Goal: Transaction & Acquisition: Book appointment/travel/reservation

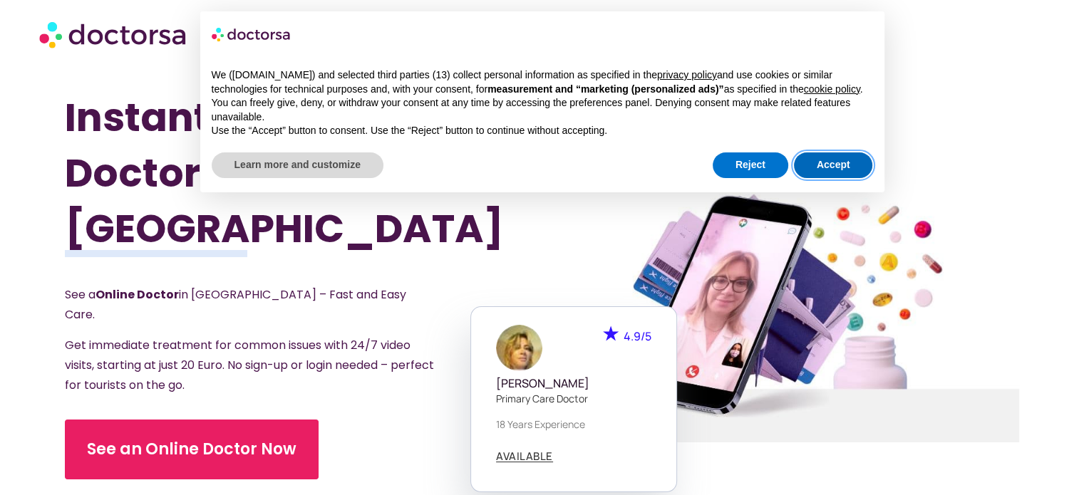
click at [812, 170] on button "Accept" at bounding box center [833, 165] width 79 height 26
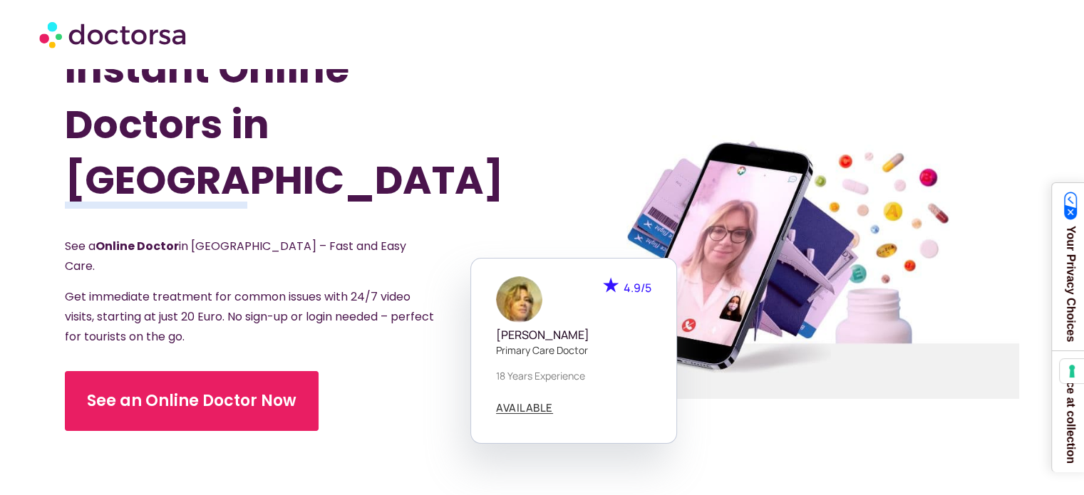
scroll to position [71, 0]
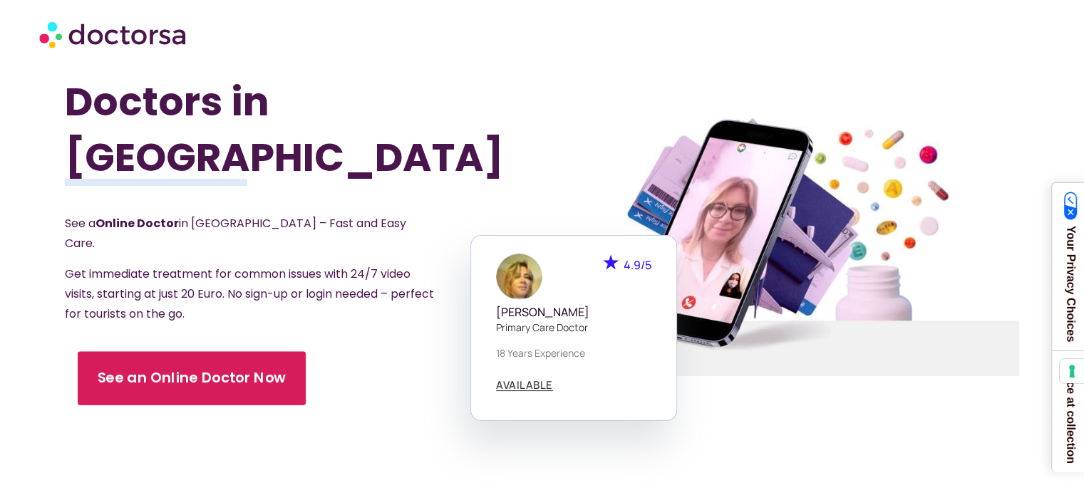
click at [275, 352] on link "See an Online Doctor Now" at bounding box center [192, 378] width 228 height 54
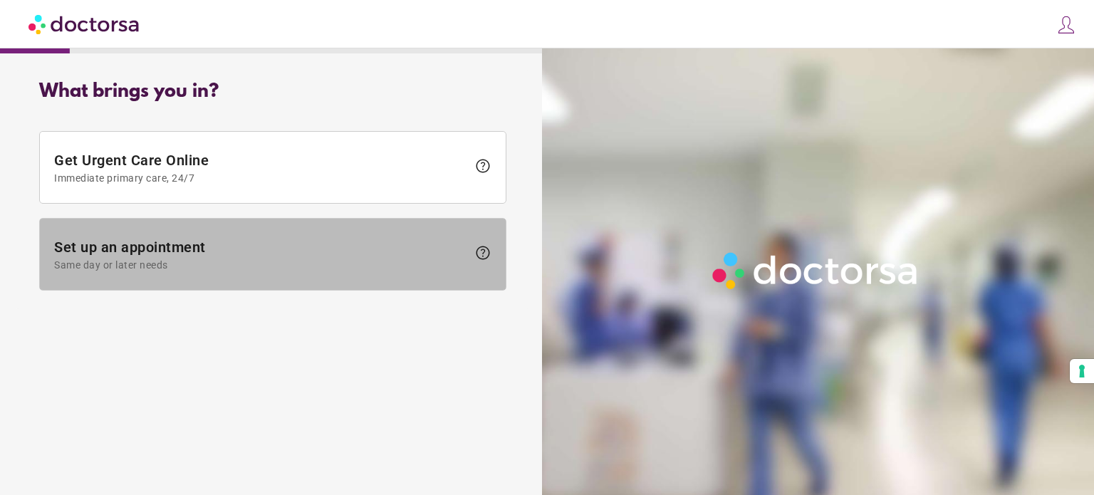
click at [353, 261] on span "Same day or later needs" at bounding box center [260, 264] width 413 height 11
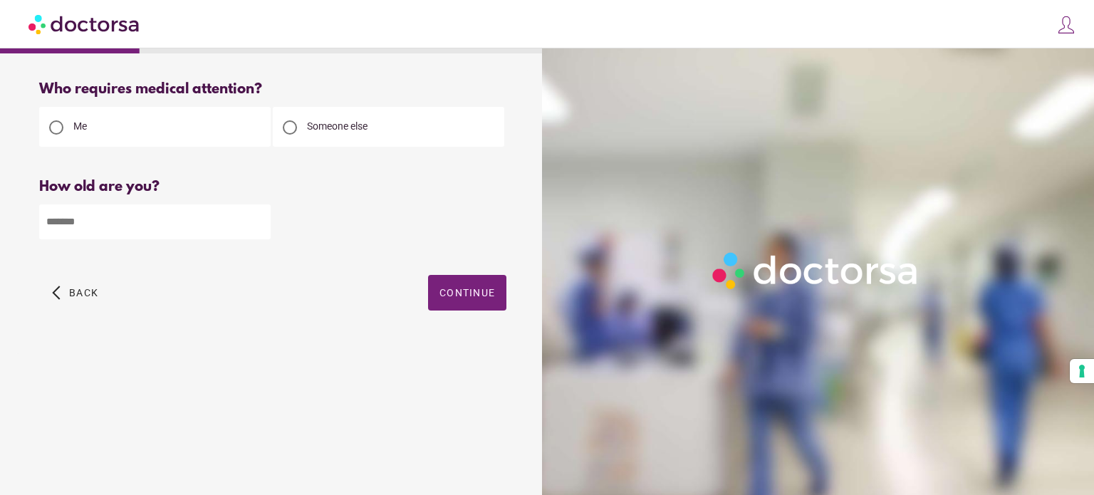
click at [131, 227] on input "number" at bounding box center [155, 221] width 232 height 35
type input "**"
click at [489, 296] on span "Continue" at bounding box center [468, 292] width 56 height 11
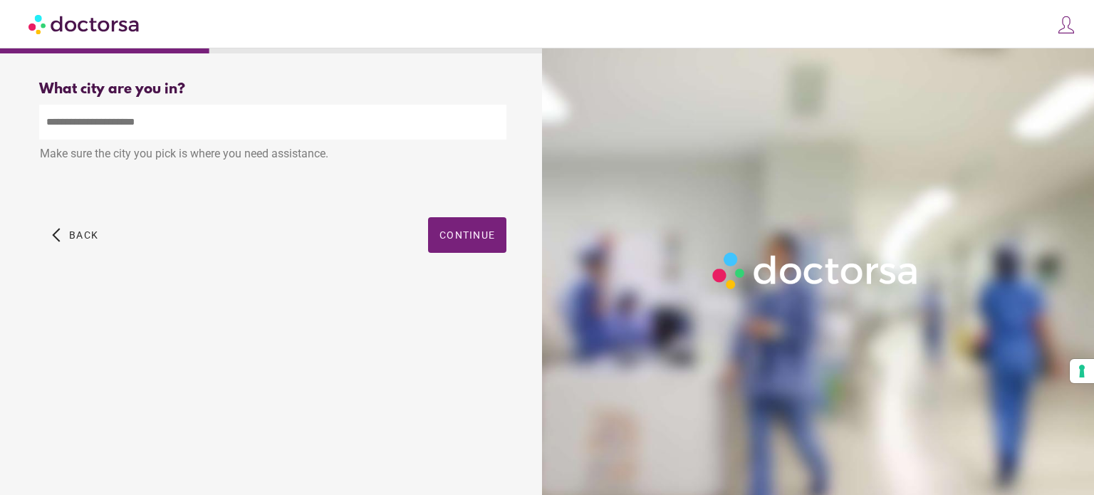
click at [242, 118] on input "text" at bounding box center [272, 122] width 467 height 35
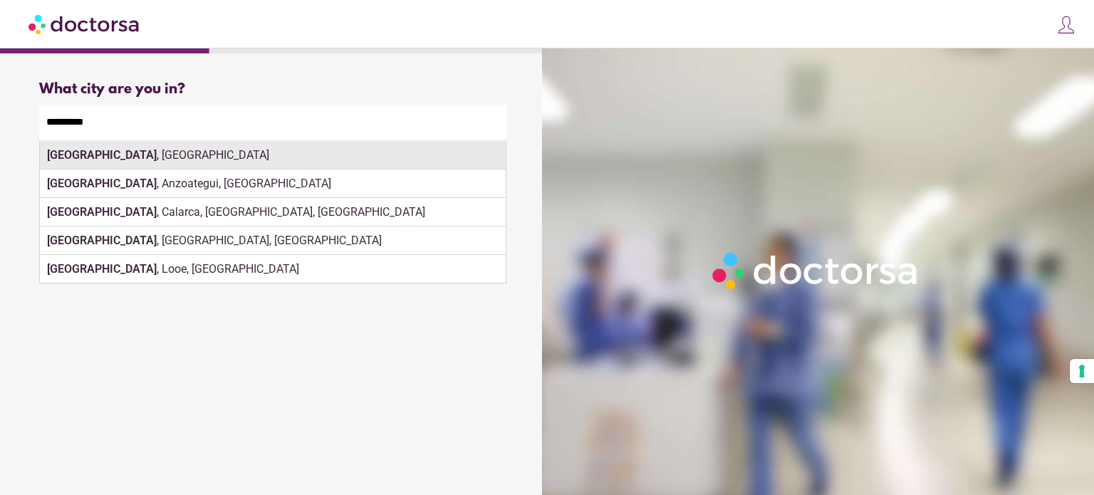
click at [247, 166] on div "Barcelona , Spain" at bounding box center [273, 155] width 466 height 28
type input "**********"
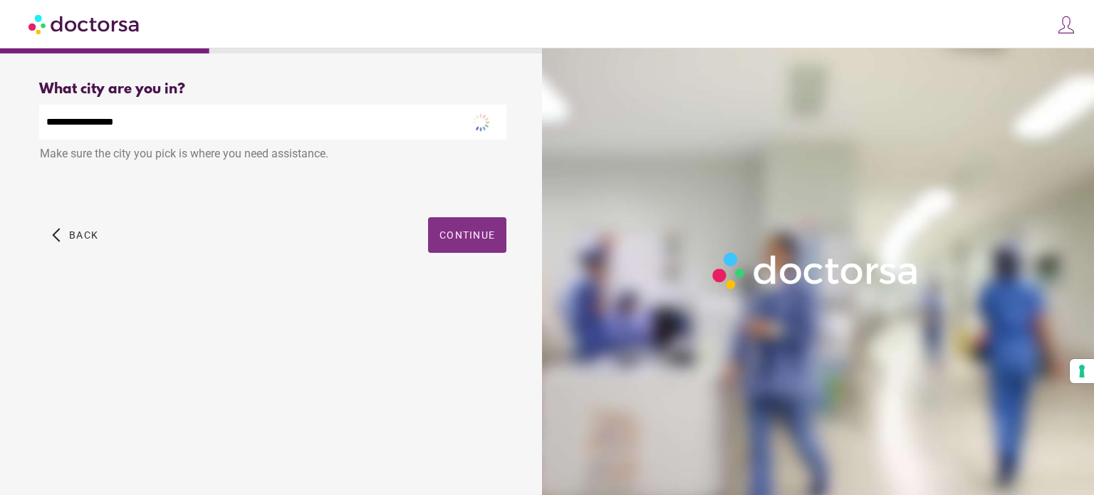
click at [481, 232] on button "Continue" at bounding box center [467, 235] width 78 height 36
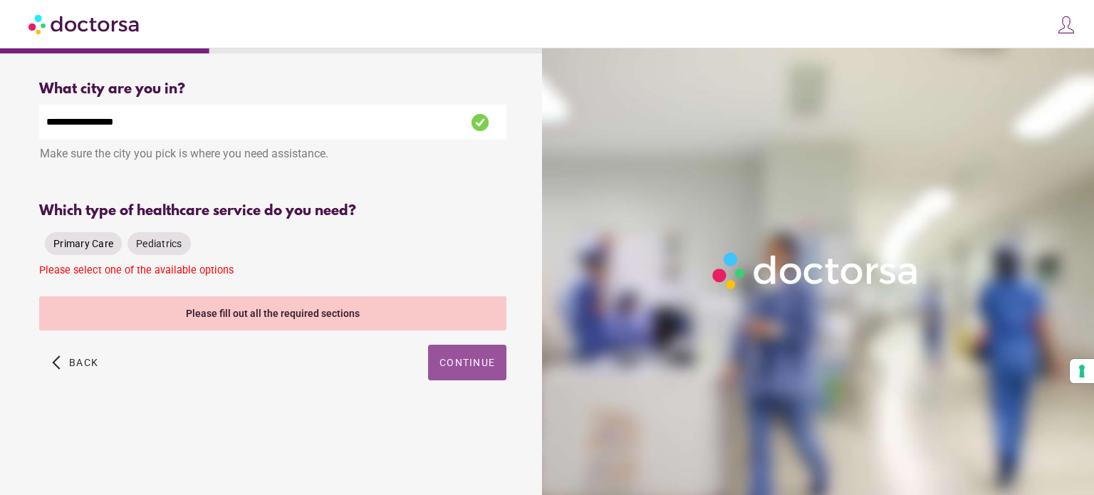
click at [94, 249] on span "Primary Care" at bounding box center [83, 243] width 60 height 11
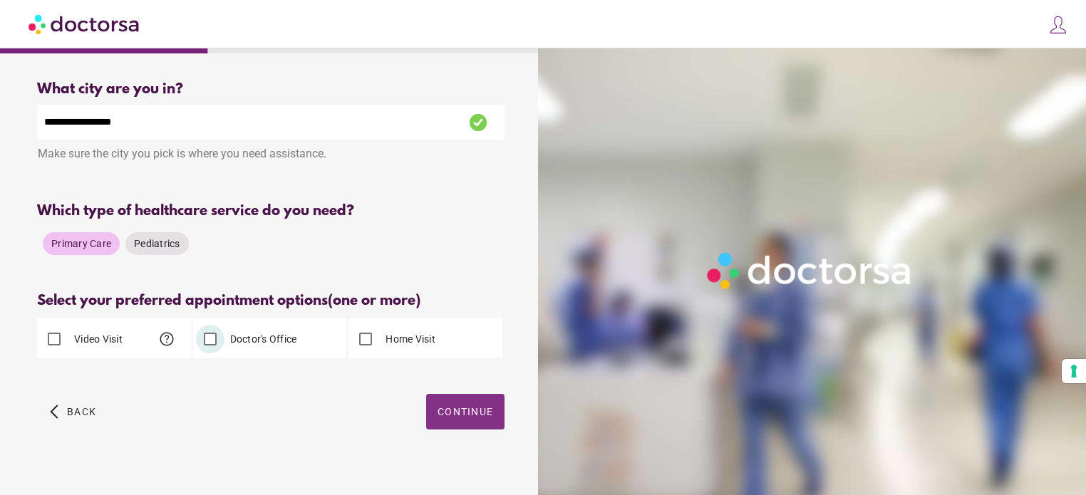
click at [447, 414] on span "Continue" at bounding box center [465, 411] width 56 height 11
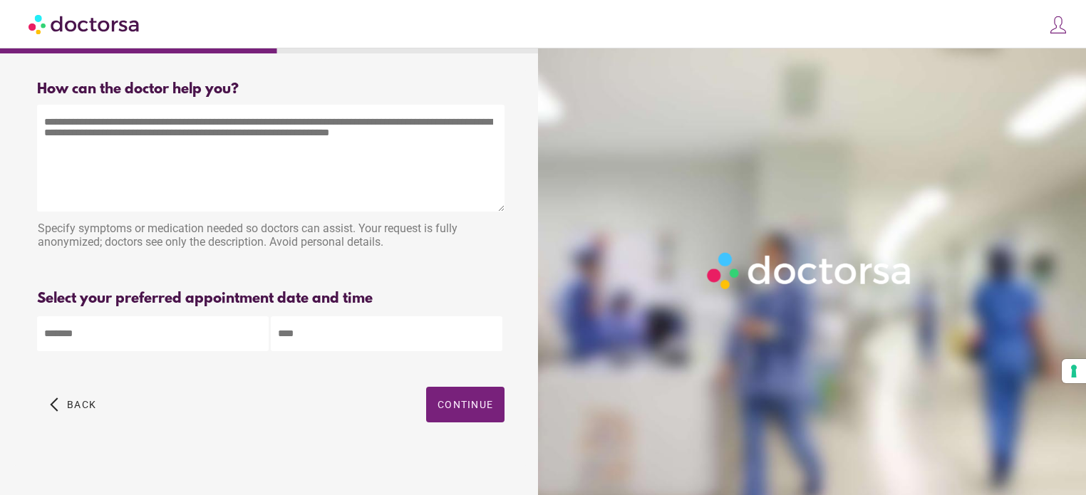
click at [247, 160] on textarea at bounding box center [270, 158] width 467 height 107
click at [206, 130] on textarea at bounding box center [270, 158] width 467 height 107
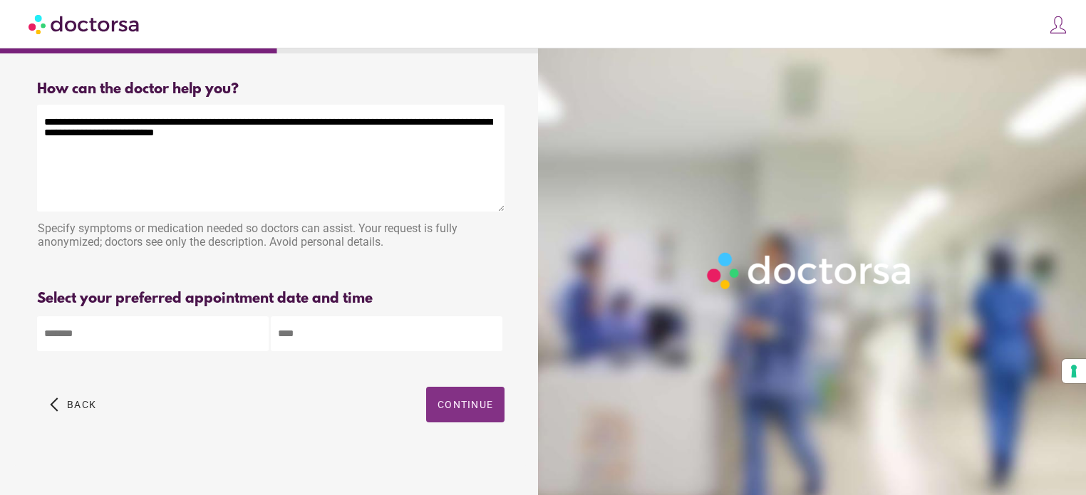
type textarea "**********"
click at [462, 416] on span "button" at bounding box center [465, 405] width 78 height 36
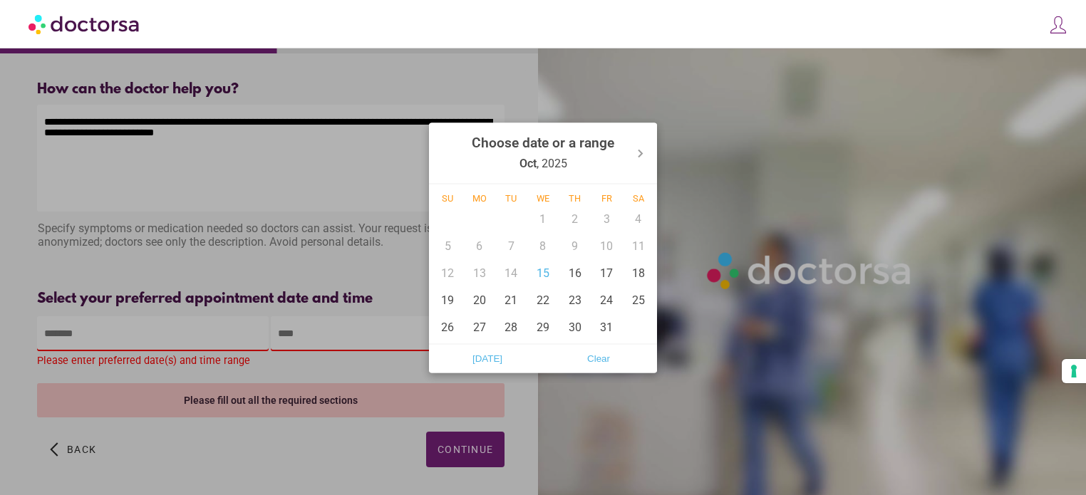
click at [168, 342] on body "**********" at bounding box center [543, 273] width 1086 height 546
click at [534, 273] on div "15" at bounding box center [543, 272] width 32 height 27
type input "******"
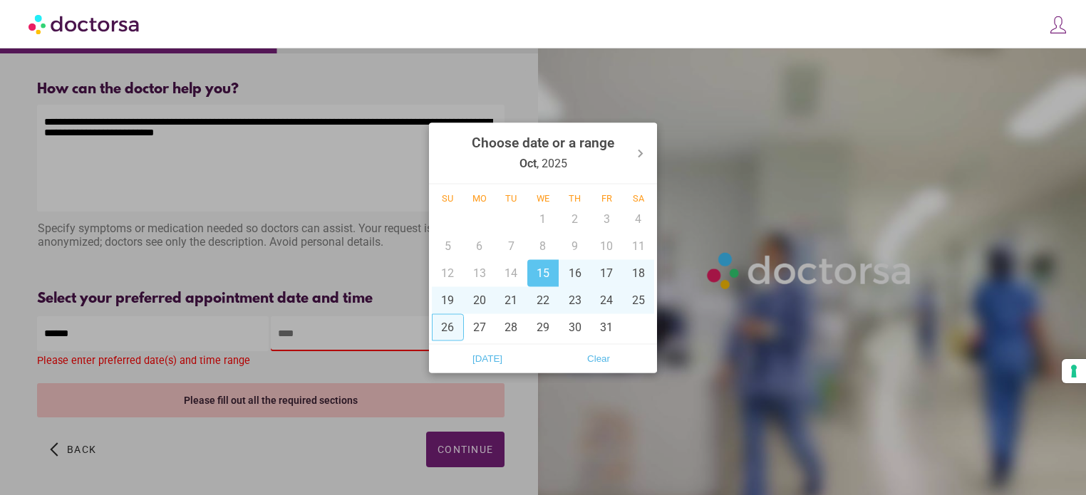
click at [370, 336] on div at bounding box center [543, 247] width 1086 height 495
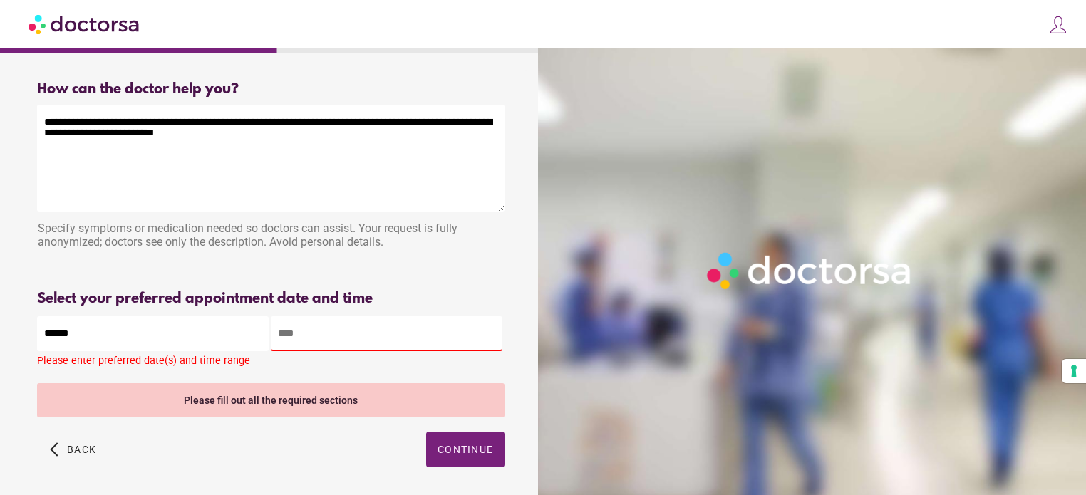
click at [373, 335] on input "text" at bounding box center [387, 333] width 232 height 35
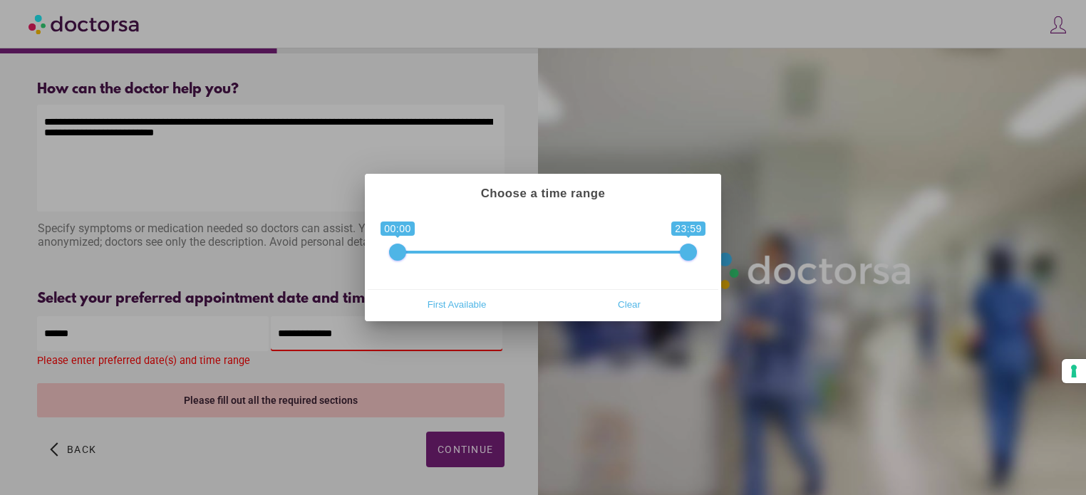
click at [591, 251] on span at bounding box center [543, 252] width 291 height 3
drag, startPoint x: 400, startPoint y: 256, endPoint x: 559, endPoint y: 258, distance: 158.9
click at [559, 258] on span at bounding box center [554, 252] width 17 height 17
drag, startPoint x: 557, startPoint y: 252, endPoint x: 568, endPoint y: 250, distance: 10.8
click at [568, 250] on span at bounding box center [567, 252] width 17 height 17
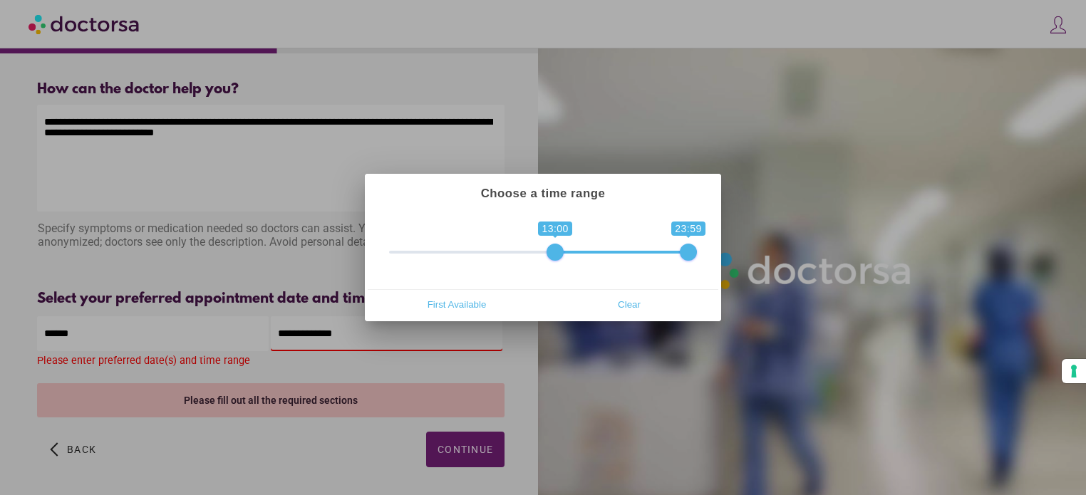
click at [559, 250] on span at bounding box center [554, 252] width 17 height 17
click at [493, 310] on span "First Available" at bounding box center [457, 304] width 164 height 21
type input "**********"
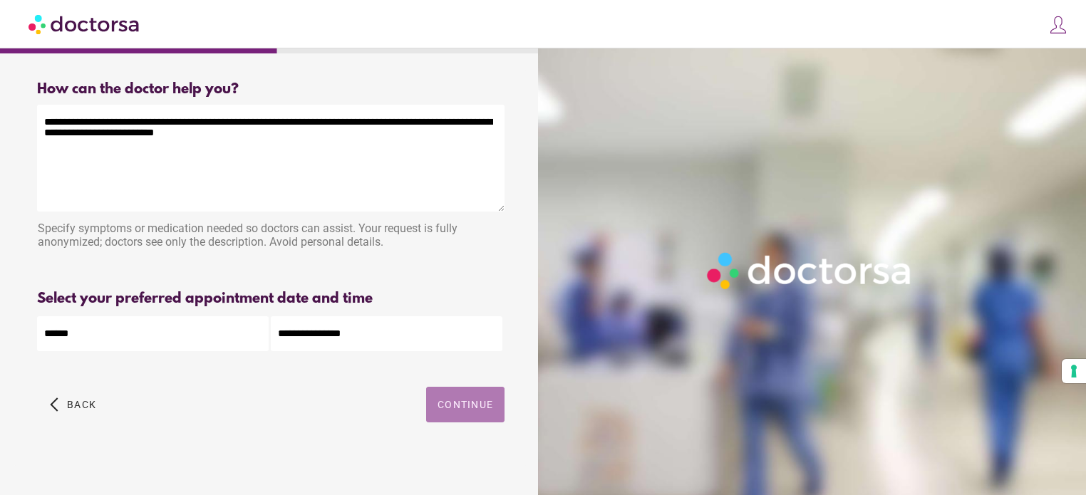
click at [475, 415] on span "button" at bounding box center [465, 405] width 78 height 36
